Goal: Navigation & Orientation: Find specific page/section

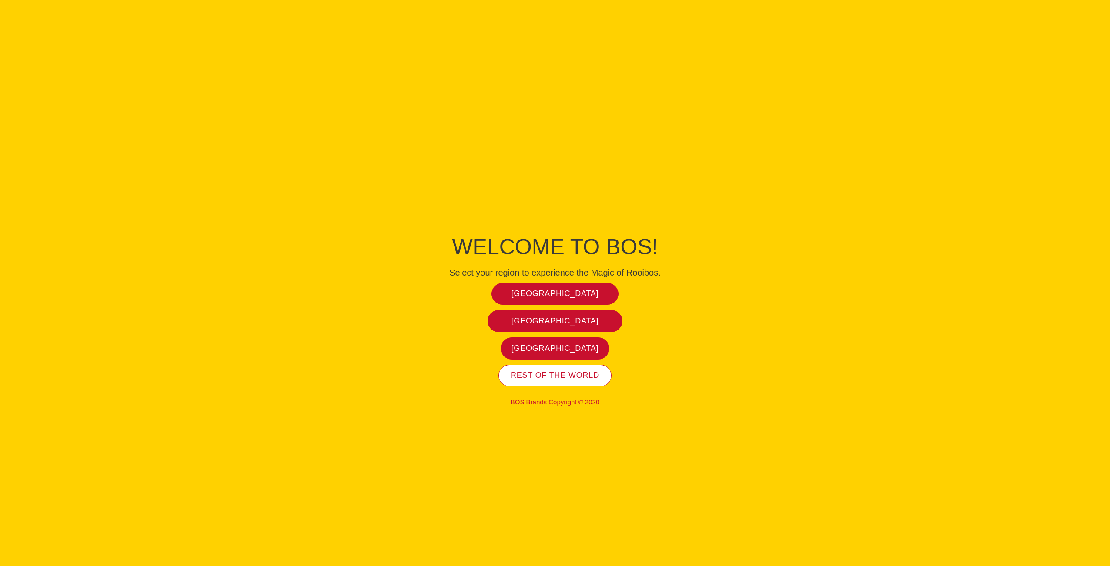
click at [558, 378] on span "Rest of the world" at bounding box center [555, 376] width 89 height 10
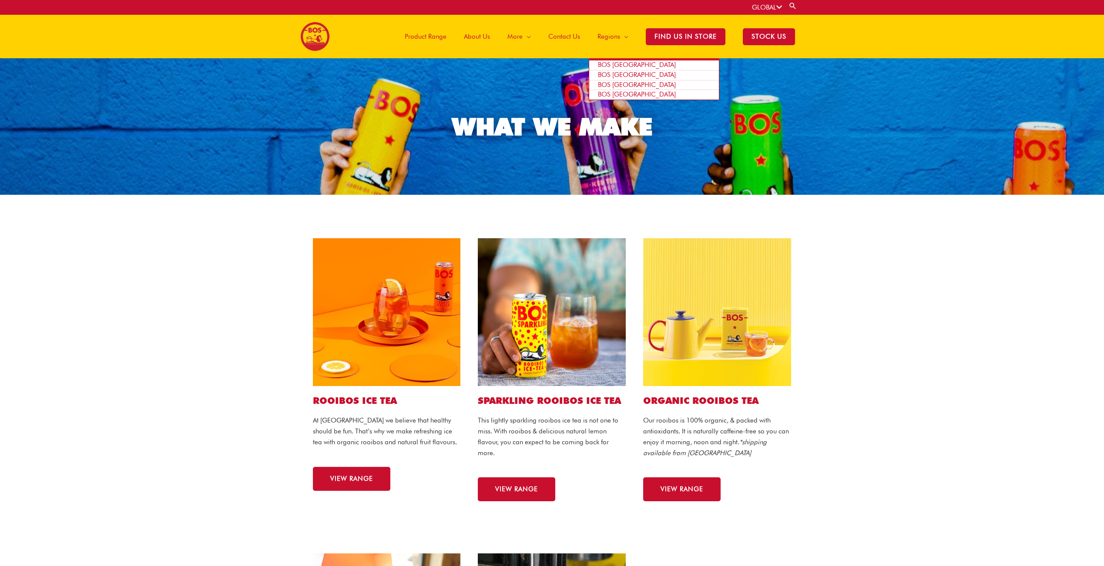
click at [629, 63] on span "BOS [GEOGRAPHIC_DATA]" at bounding box center [637, 65] width 78 height 8
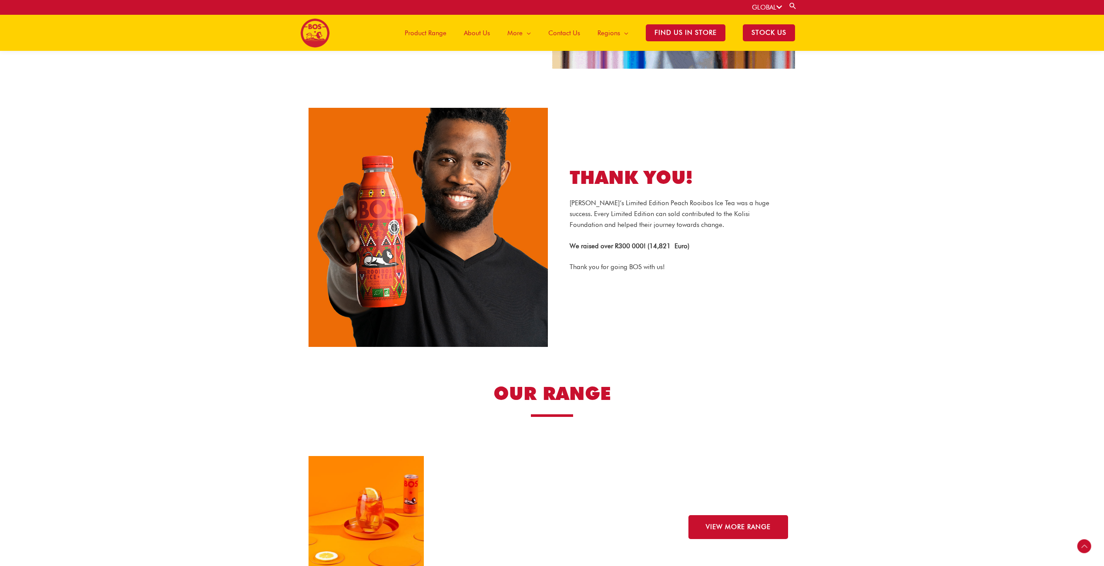
scroll to position [921, 0]
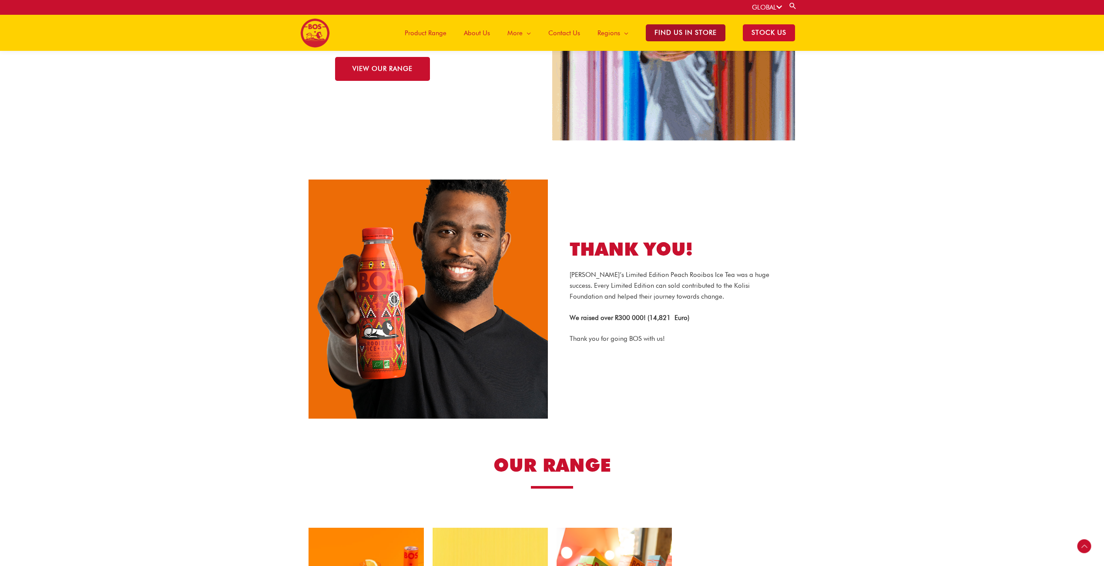
click at [676, 36] on span "Find Us in Store" at bounding box center [686, 32] width 80 height 17
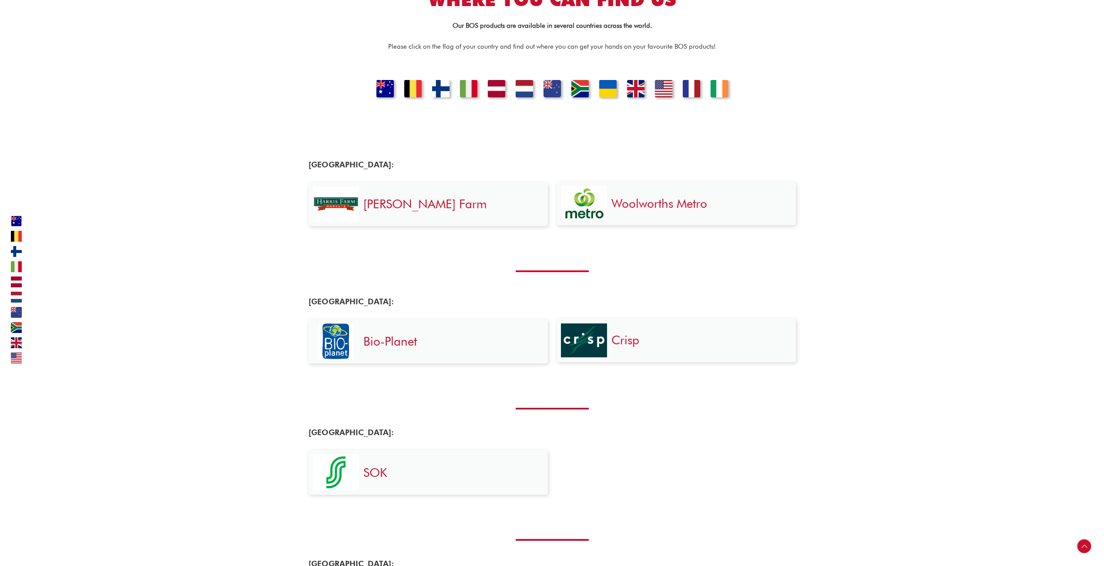
scroll to position [218, 0]
